Goal: Transaction & Acquisition: Purchase product/service

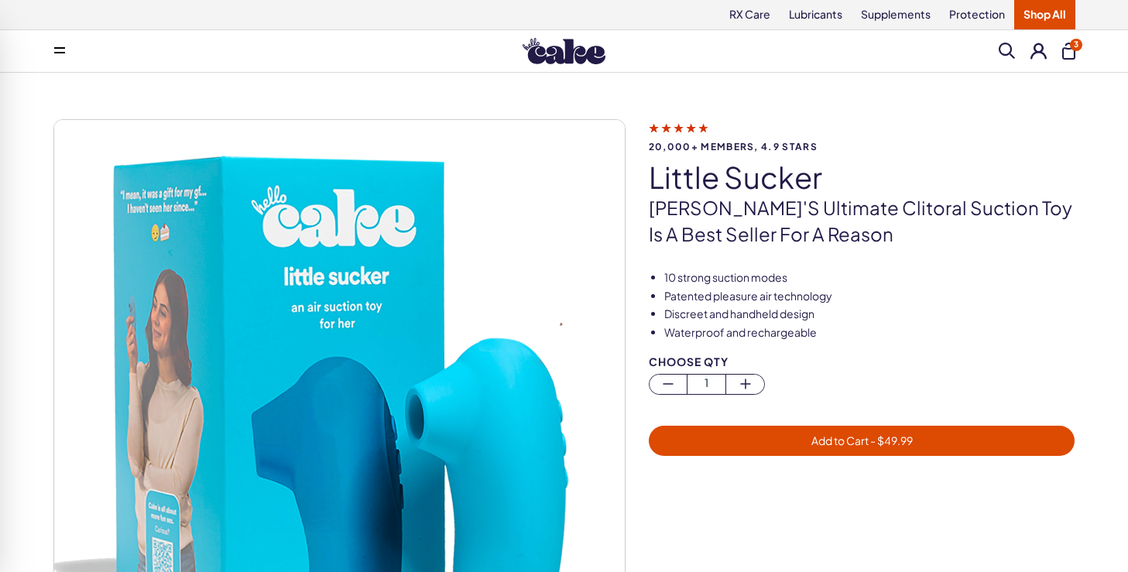
click at [1070, 51] on button "3" at bounding box center [1068, 51] width 13 height 17
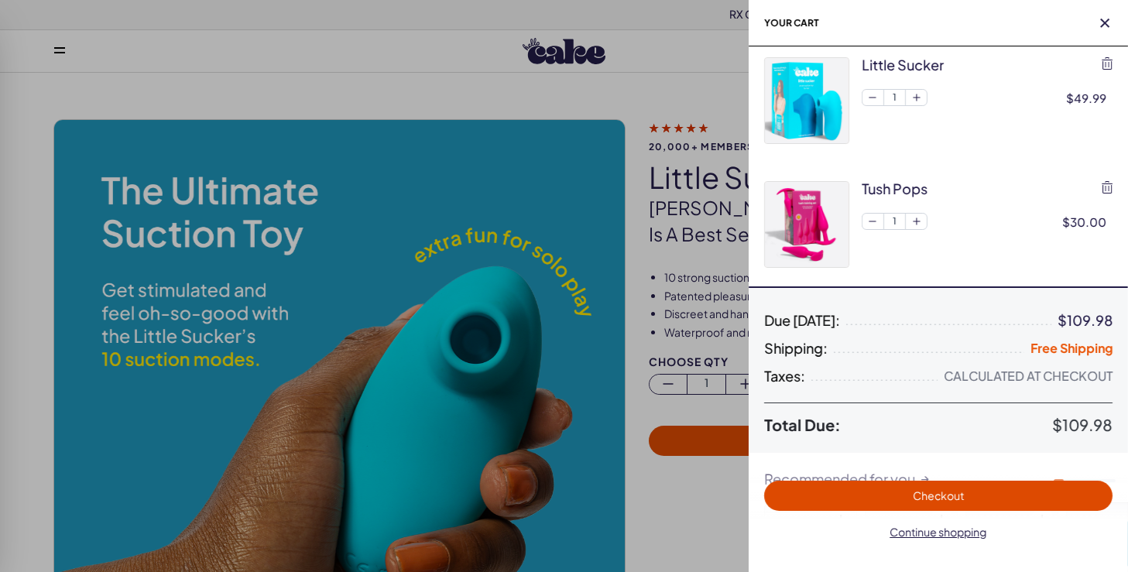
scroll to position [132, 0]
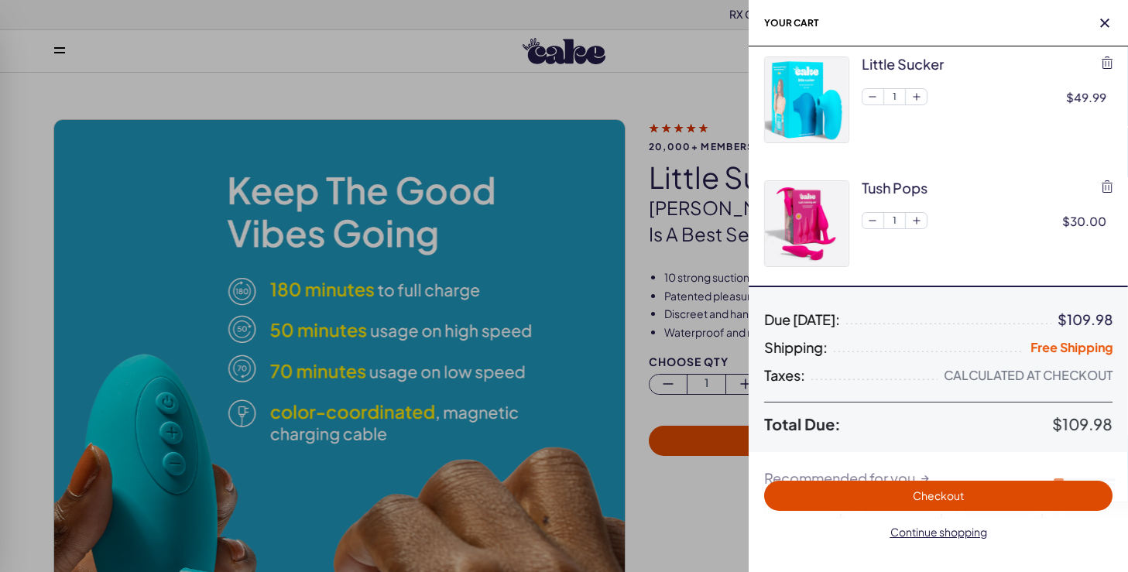
click at [819, 207] on img at bounding box center [807, 223] width 84 height 85
click at [670, 115] on div at bounding box center [564, 286] width 1128 height 572
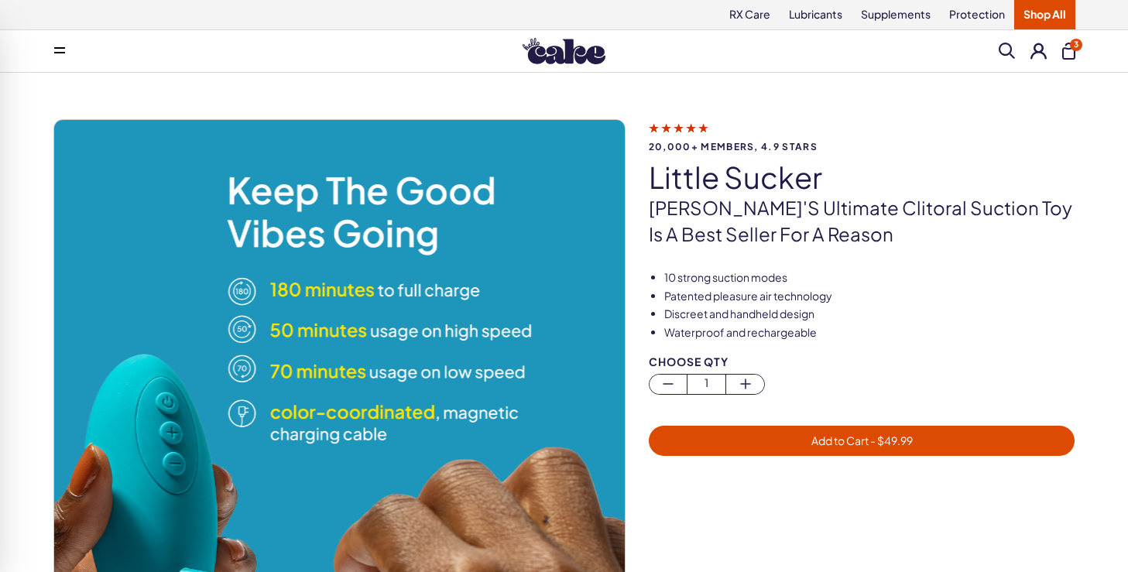
click at [1002, 46] on span at bounding box center [1007, 51] width 16 height 16
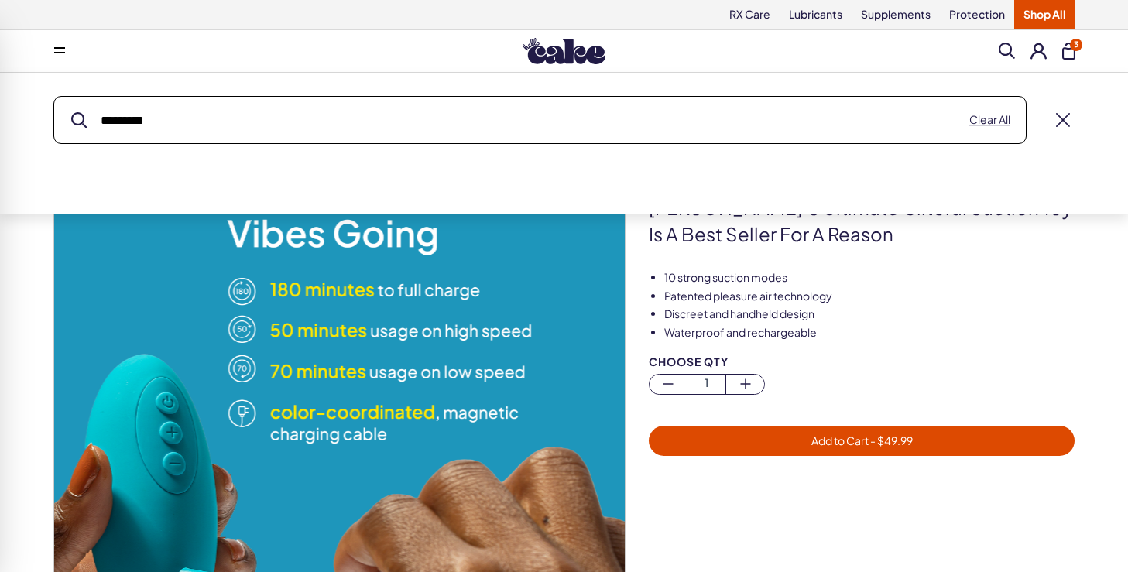
type input "*********"
click at [71, 112] on button "submit" at bounding box center [79, 120] width 16 height 16
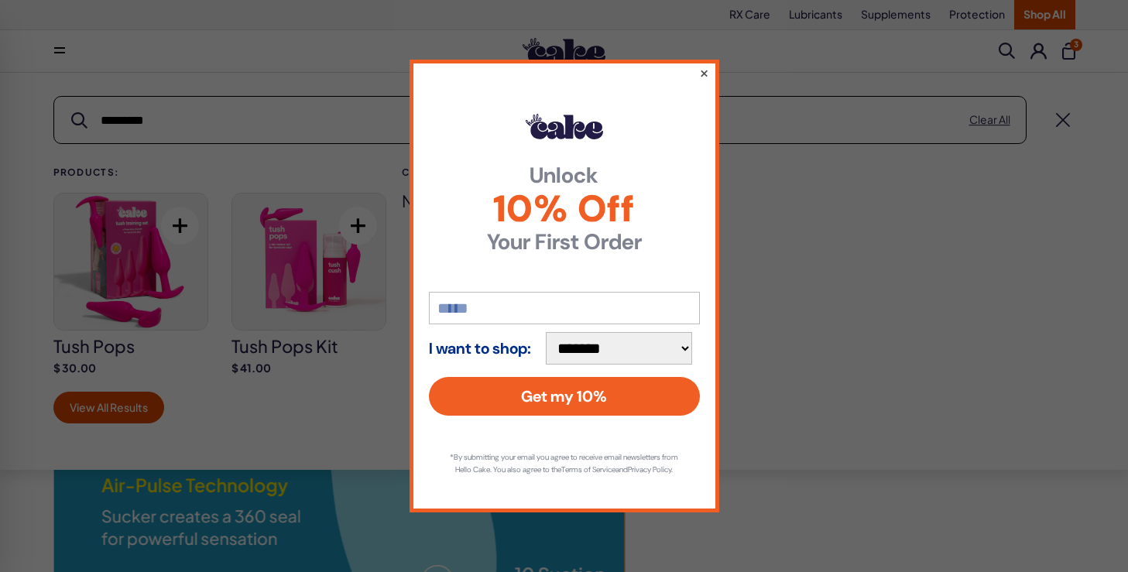
click at [703, 67] on button "×" at bounding box center [703, 72] width 10 height 19
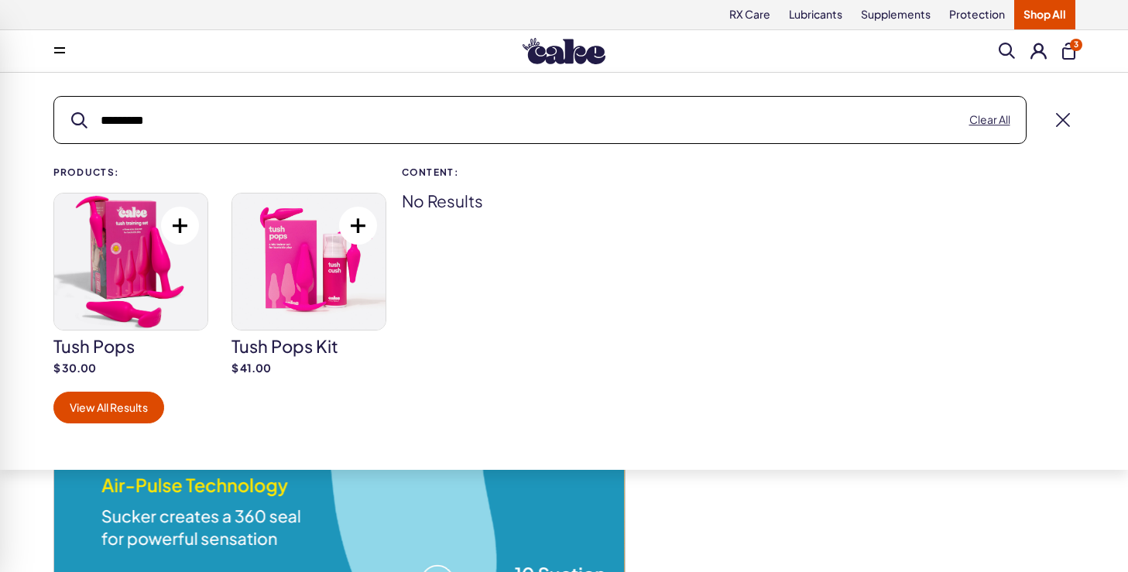
click at [174, 262] on img at bounding box center [130, 262] width 153 height 136
